Goal: Information Seeking & Learning: Compare options

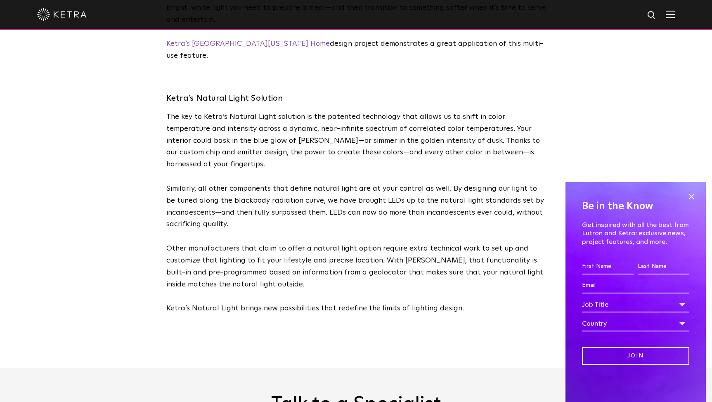
scroll to position [1967, 0]
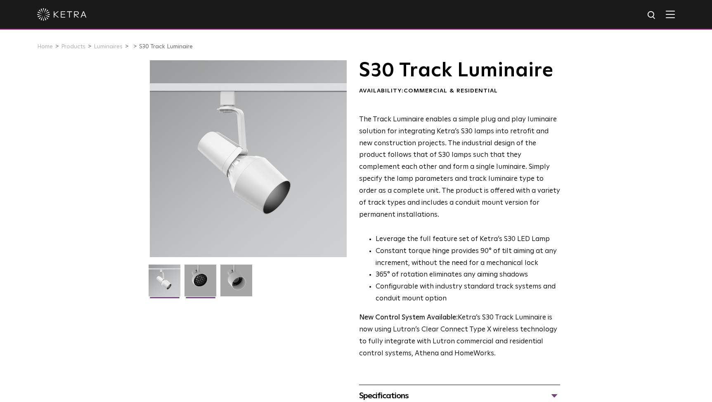
click at [201, 273] on img at bounding box center [201, 284] width 32 height 38
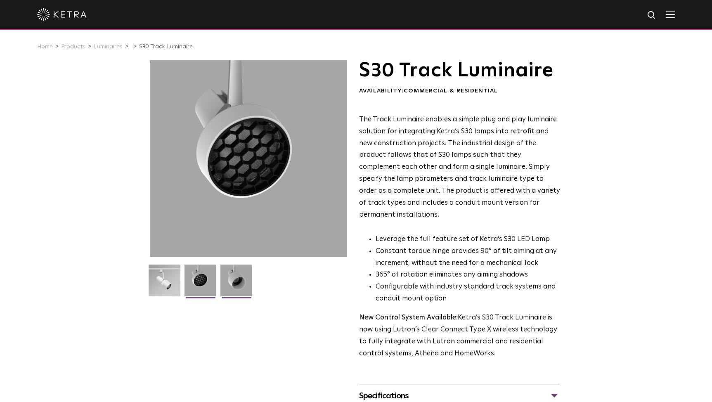
click at [231, 277] on img at bounding box center [236, 284] width 32 height 38
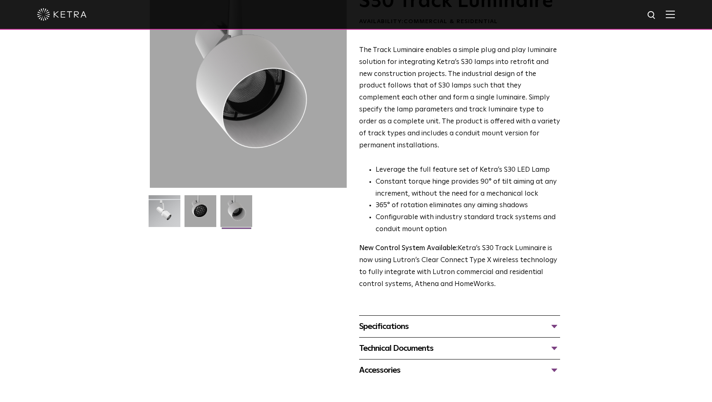
scroll to position [75, 0]
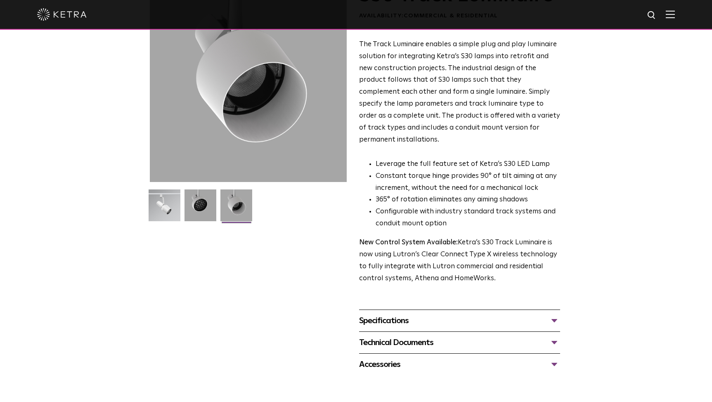
click at [403, 314] on div "Specifications" at bounding box center [459, 320] width 201 height 13
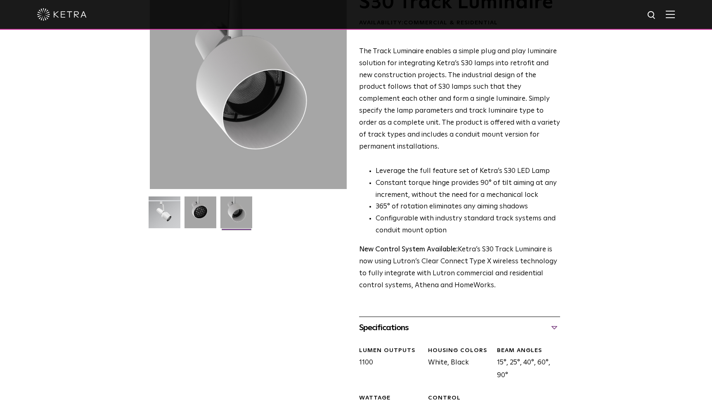
scroll to position [13, 0]
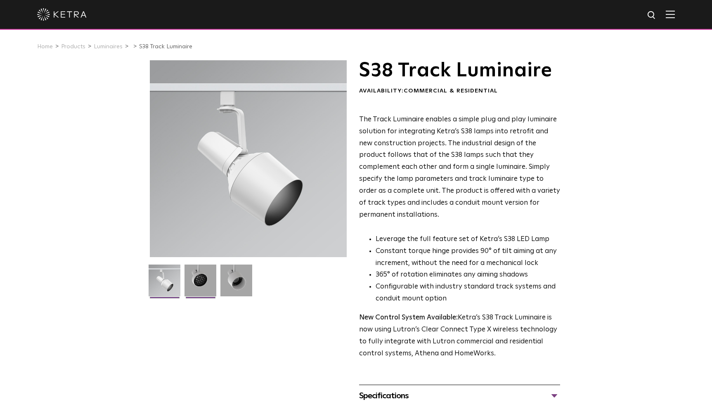
click at [203, 274] on img at bounding box center [201, 284] width 32 height 38
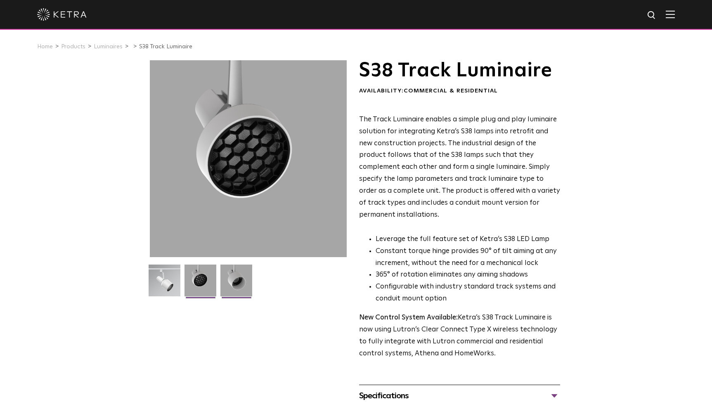
click at [231, 277] on img at bounding box center [236, 284] width 32 height 38
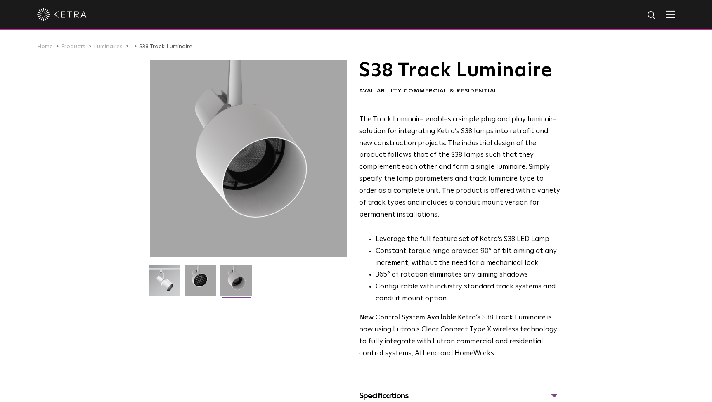
scroll to position [124, 0]
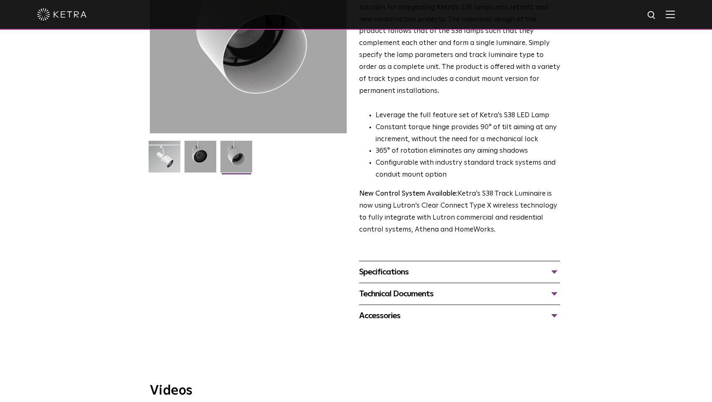
click at [379, 265] on div "Specifications" at bounding box center [459, 271] width 201 height 13
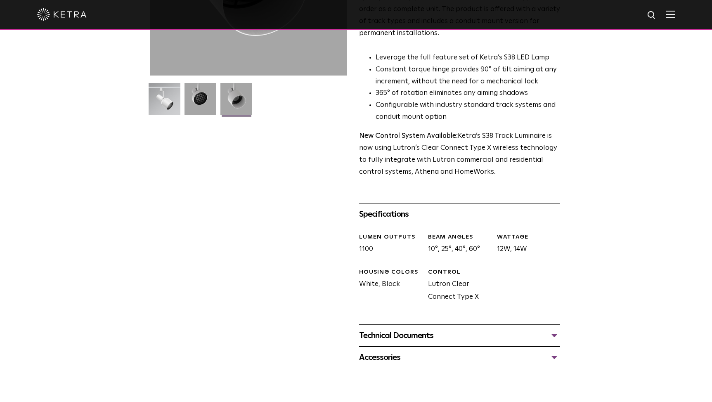
scroll to position [182, 0]
click at [403, 328] on div "Technical Documents" at bounding box center [459, 334] width 201 height 13
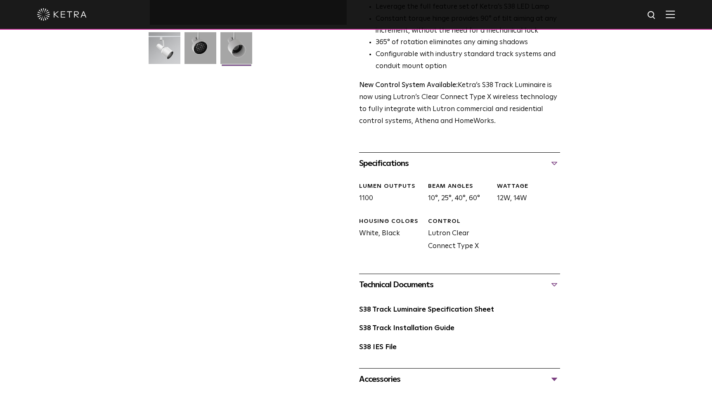
scroll to position [241, 0]
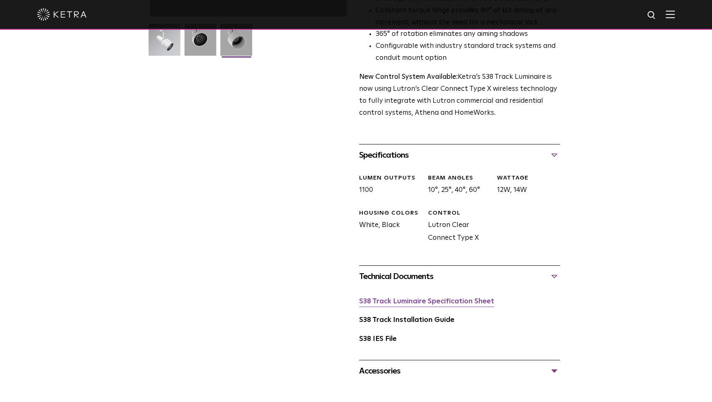
click at [405, 298] on link "S38 Track Luminaire Specification Sheet" at bounding box center [426, 301] width 135 height 7
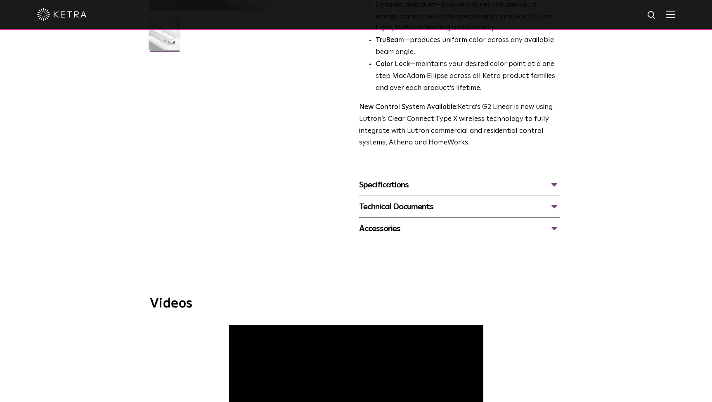
scroll to position [253, 0]
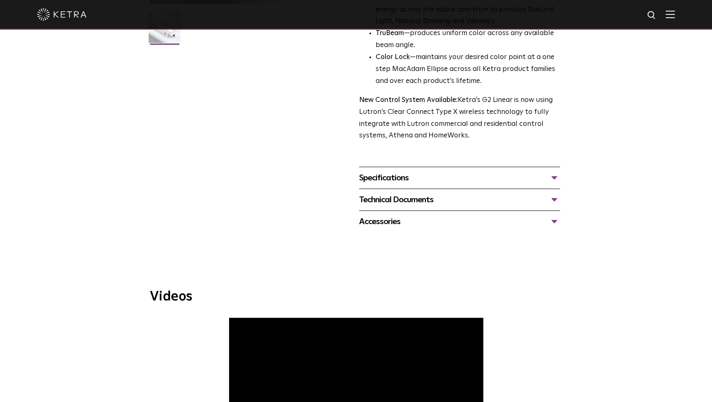
click at [402, 199] on div "Technical Documents" at bounding box center [459, 199] width 201 height 13
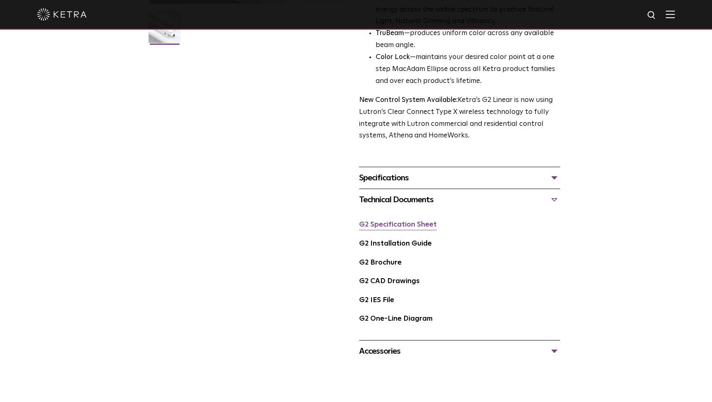
click at [396, 225] on link "G2 Specification Sheet" at bounding box center [398, 224] width 78 height 7
click at [279, 227] on div "G2 Linear Availability: Commercial & Residential Ketra’s high-output linear acc…" at bounding box center [356, 84] width 413 height 555
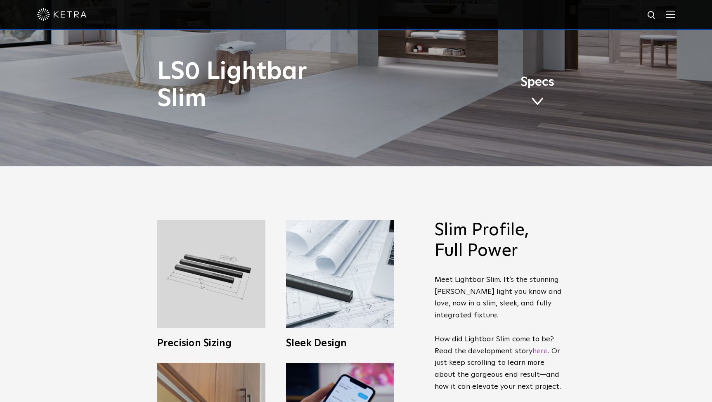
scroll to position [305, 0]
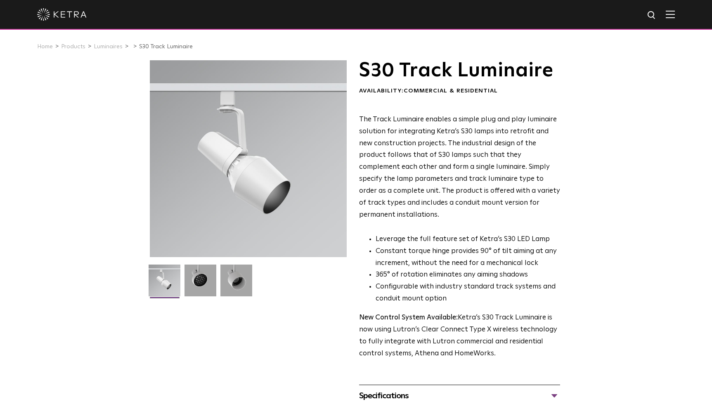
scroll to position [206, 0]
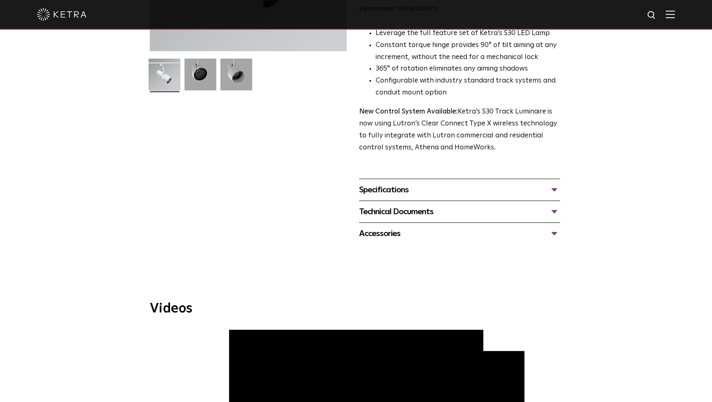
click at [396, 183] on div "Specifications" at bounding box center [459, 189] width 201 height 13
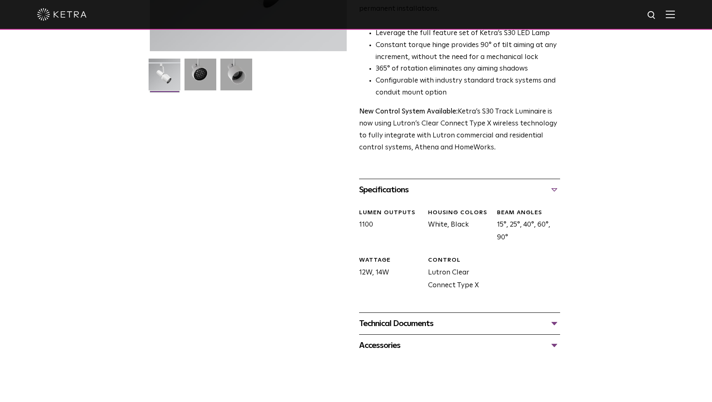
click at [394, 317] on div "Technical Documents" at bounding box center [459, 323] width 201 height 13
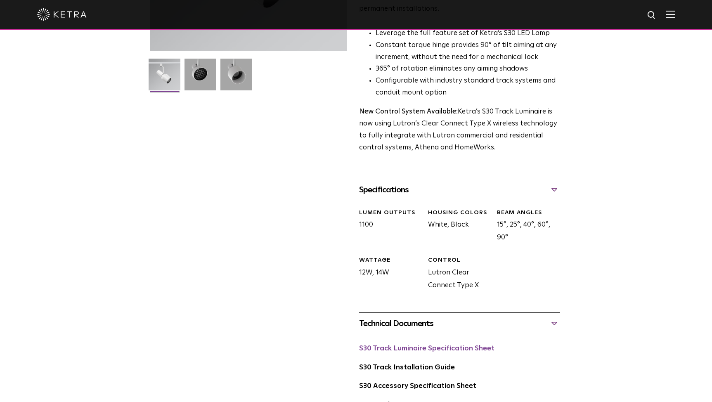
click at [390, 345] on link "S30 Track Luminaire Specification Sheet" at bounding box center [426, 348] width 135 height 7
